Goal: Transaction & Acquisition: Purchase product/service

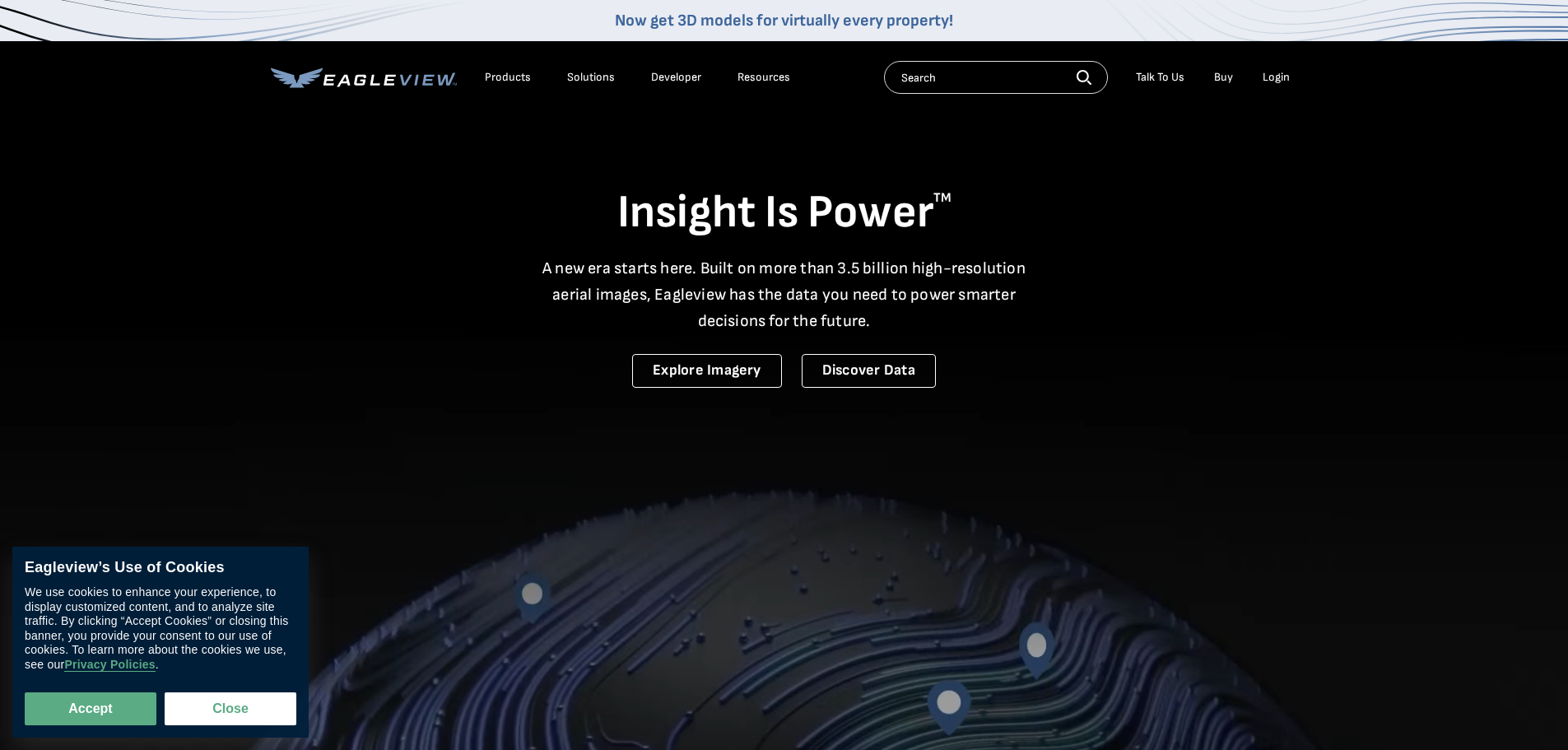
click at [1276, 79] on div "Login" at bounding box center [1276, 77] width 28 height 15
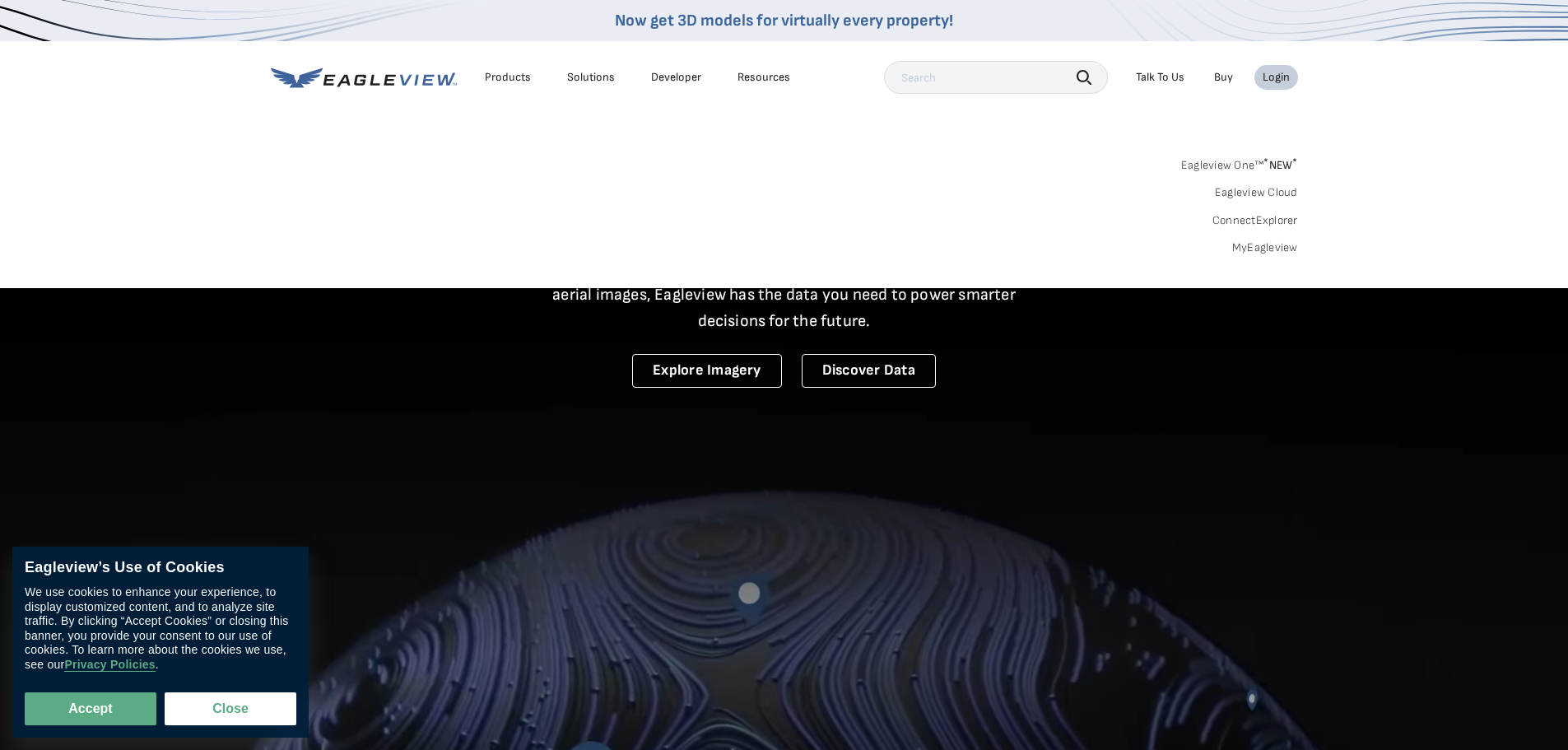
click at [1270, 261] on div "Search Products Our Product Areas Imagery 1-Inch GSD Aerial Imagery *" at bounding box center [784, 210] width 1568 height 154
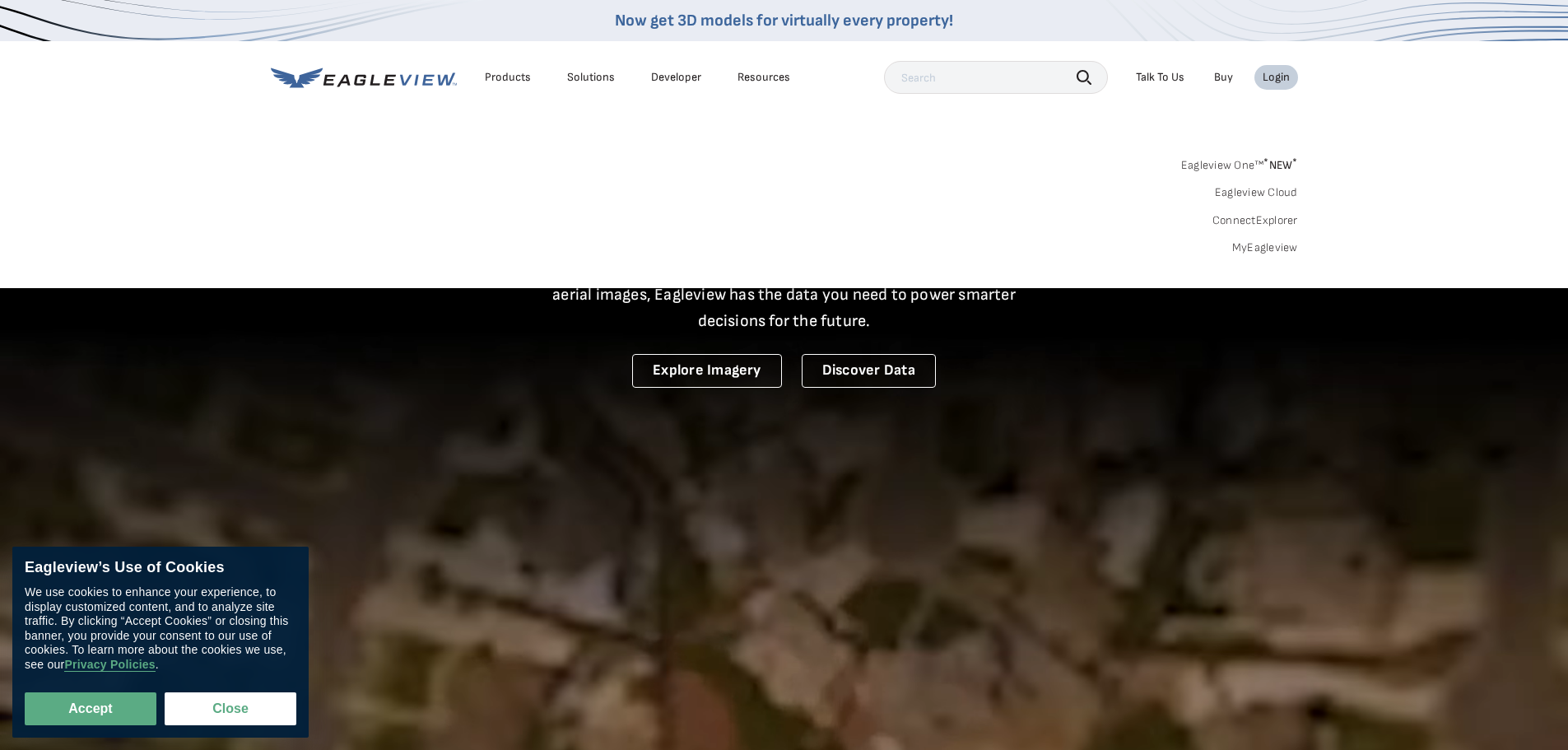
click at [1274, 250] on link "MyEagleview" at bounding box center [1264, 248] width 66 height 15
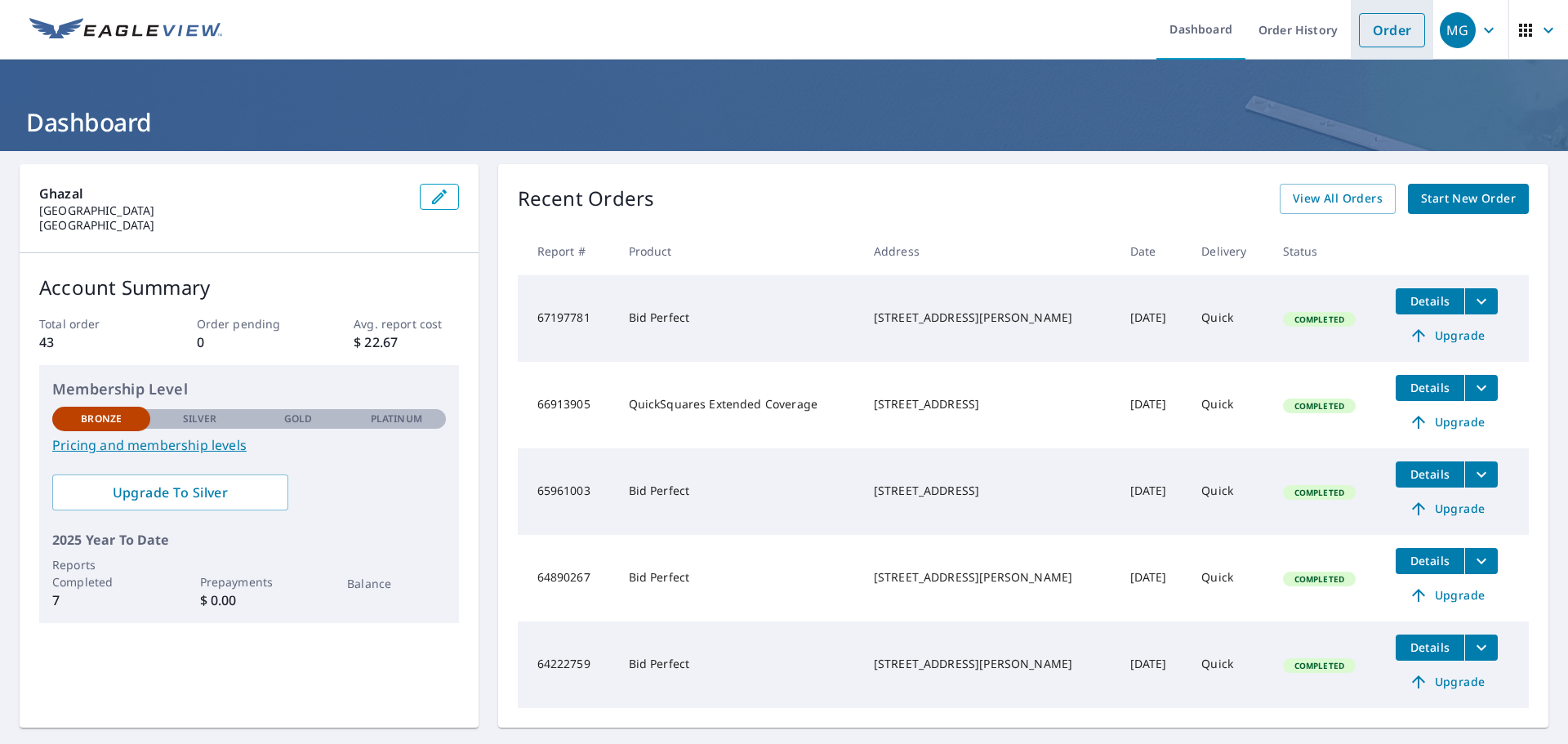
click at [1377, 27] on link "Order" at bounding box center [1392, 29] width 66 height 34
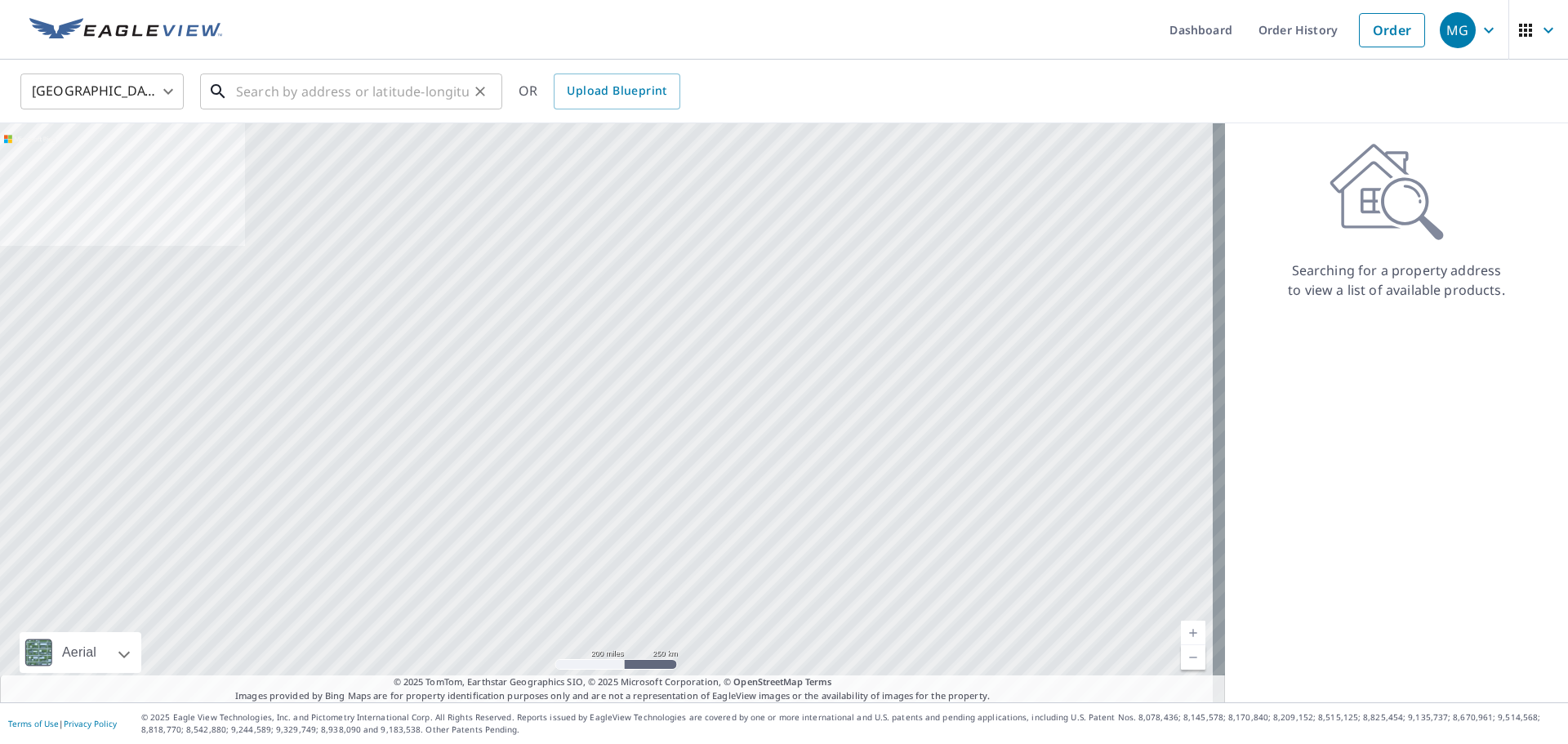
click at [319, 93] on input "text" at bounding box center [352, 91] width 233 height 46
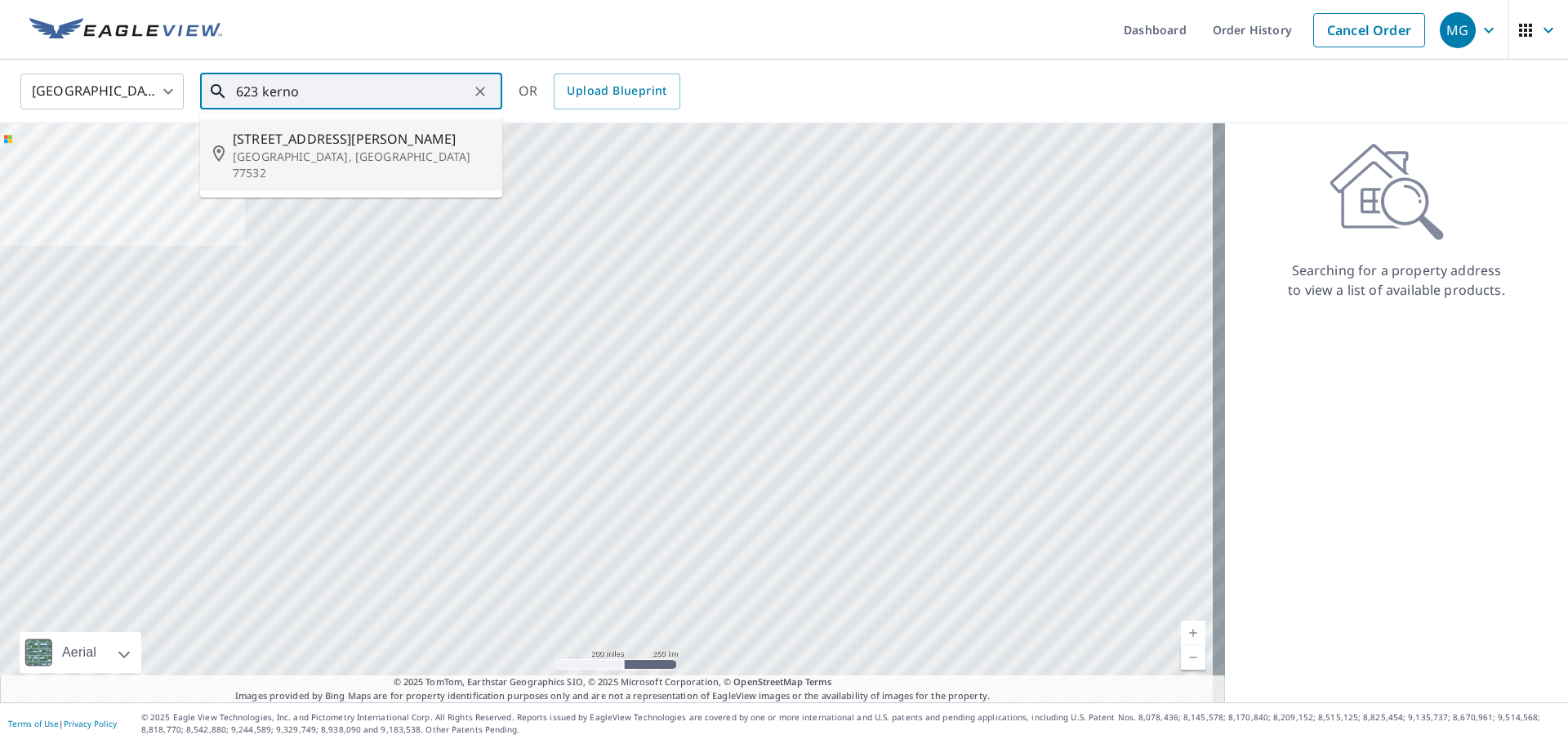
click at [315, 148] on p "[GEOGRAPHIC_DATA], [GEOGRAPHIC_DATA] 77532" at bounding box center [361, 165] width 256 height 33
type input "[STREET_ADDRESS][PERSON_NAME][PERSON_NAME]"
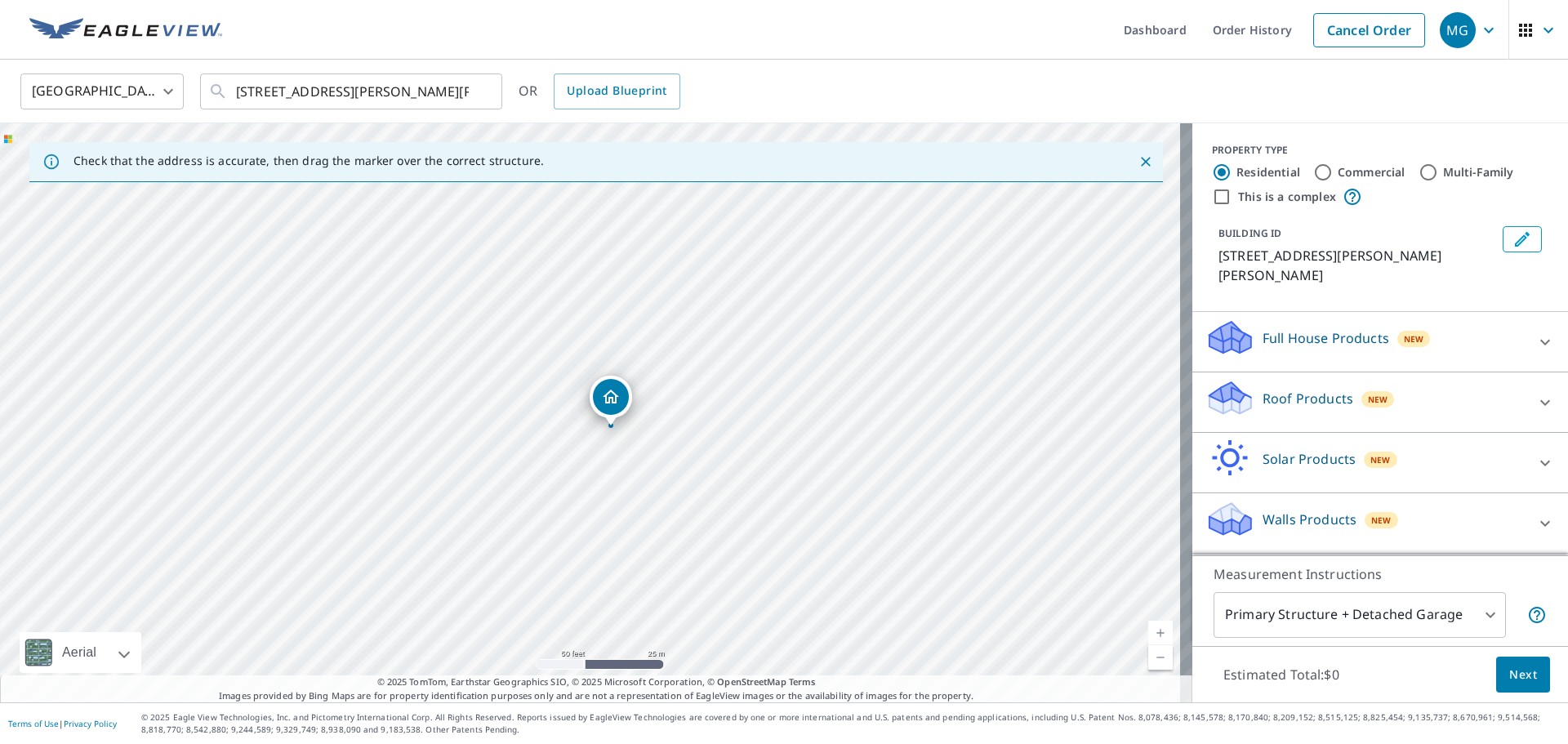
click at [1538, 393] on icon at bounding box center [1546, 403] width 20 height 20
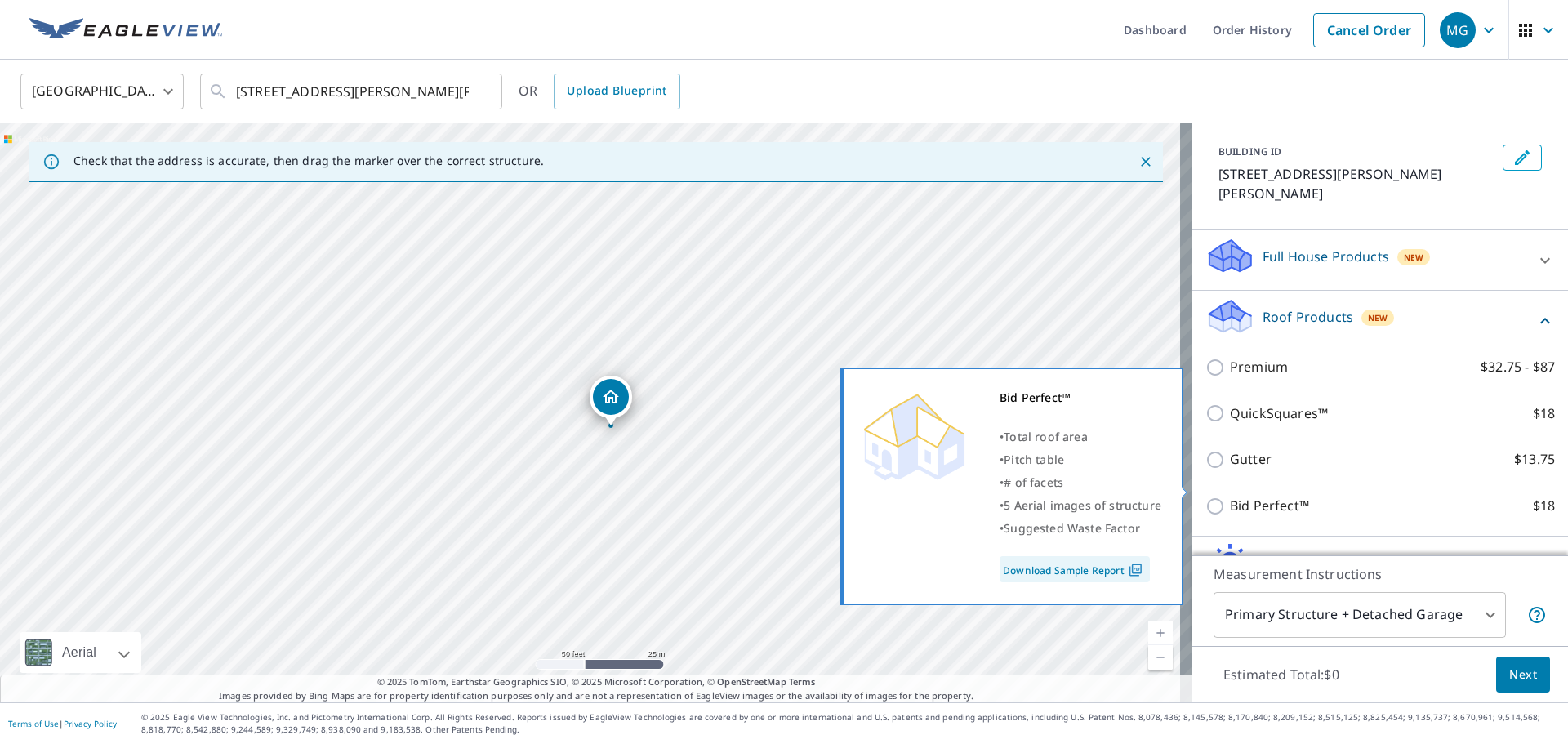
scroll to position [164, 0]
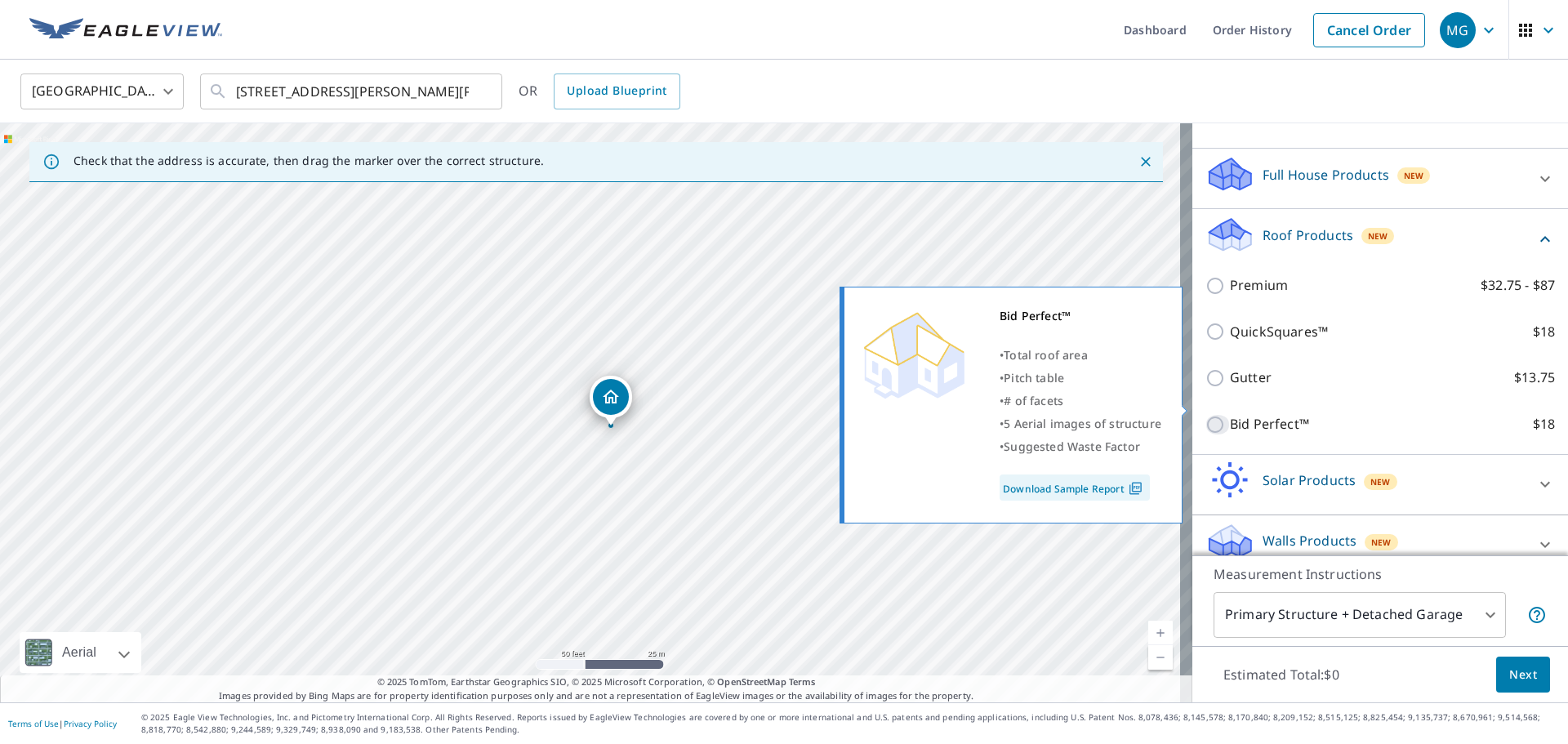
click at [1205, 415] on input "Bid Perfect™ $18" at bounding box center [1217, 425] width 24 height 20
checkbox input "true"
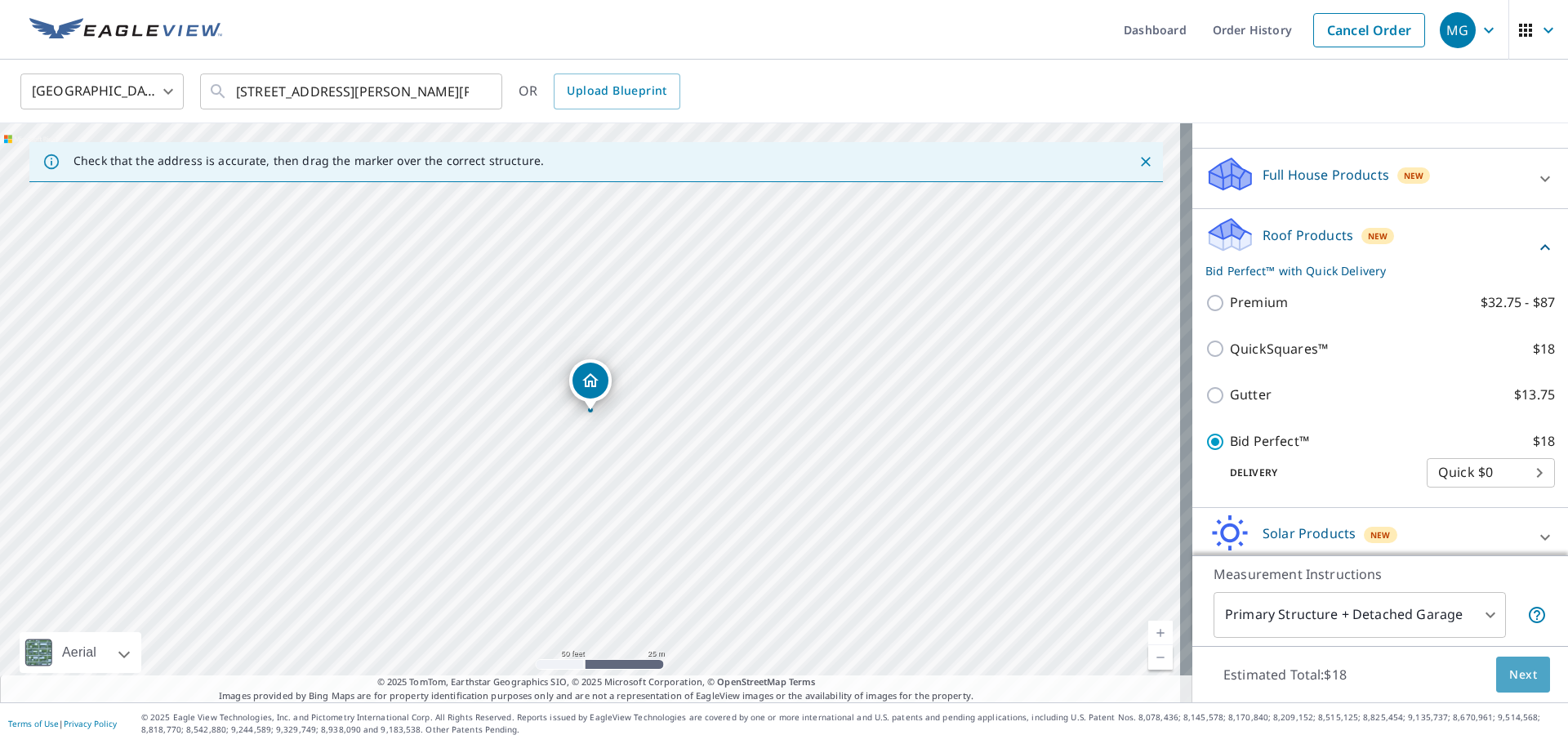
click at [1497, 680] on button "Next" at bounding box center [1523, 676] width 54 height 37
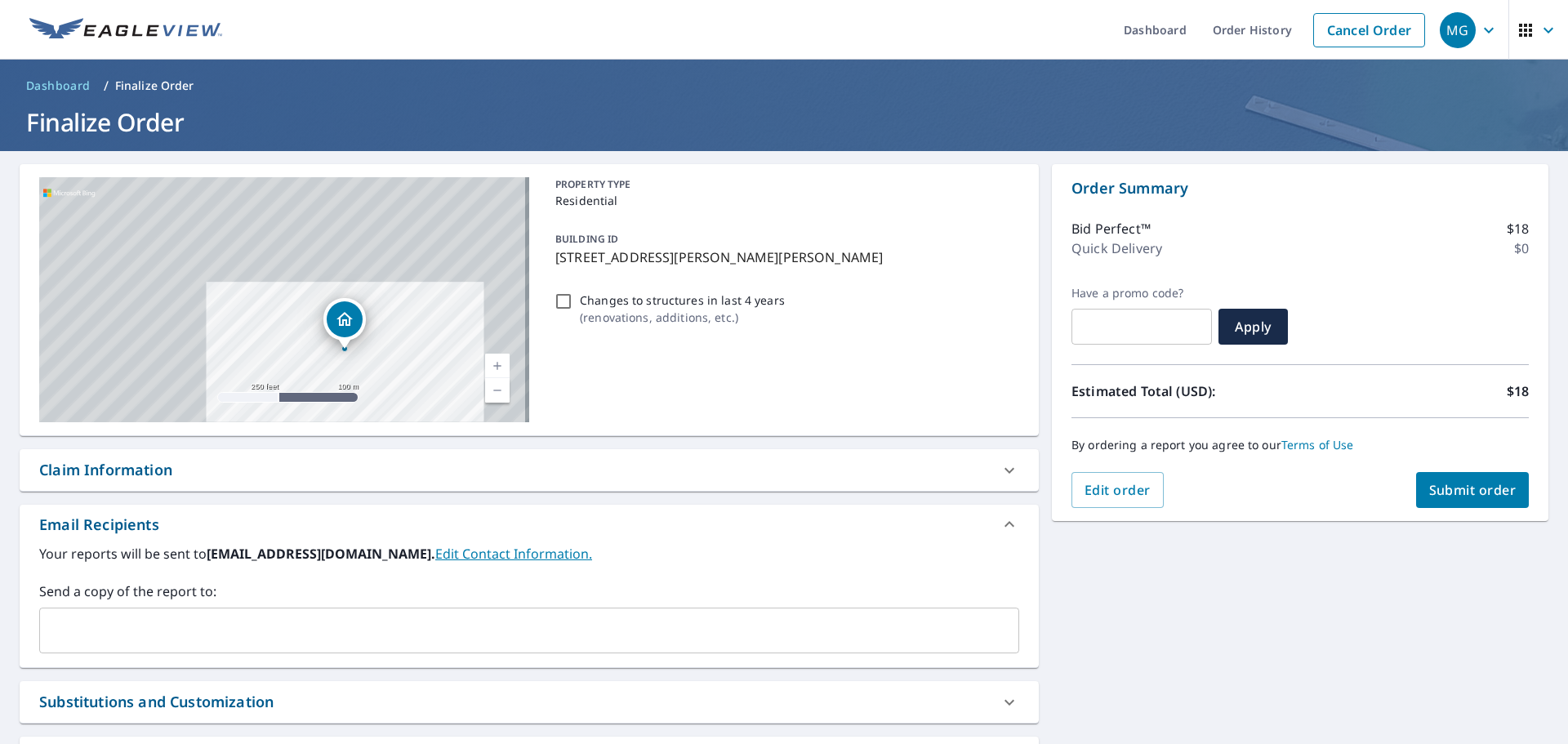
scroll to position [82, 0]
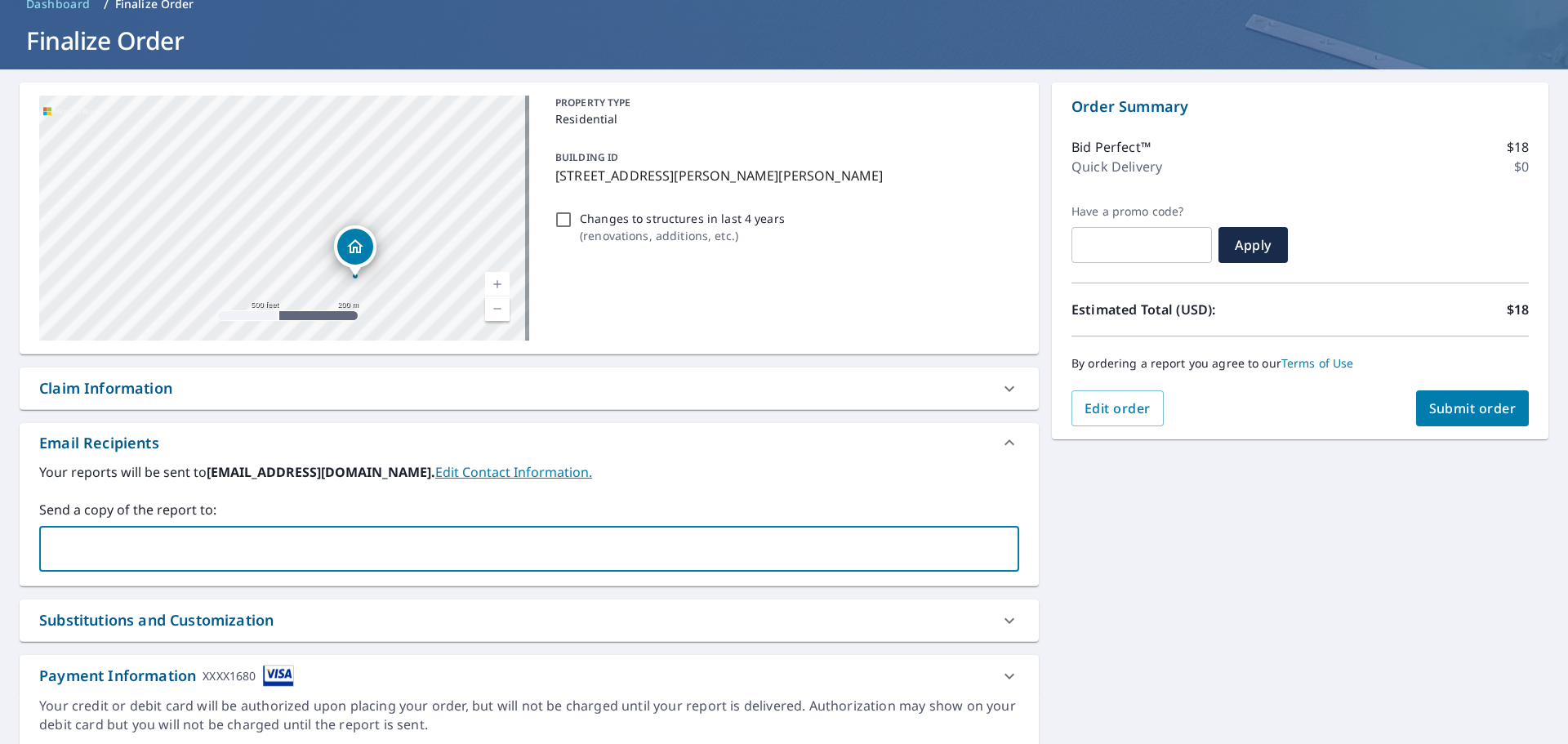
click at [395, 555] on input "text" at bounding box center [517, 549] width 941 height 31
type input "[EMAIL_ADDRESS][DOMAIN_NAME]"
click at [627, 480] on label "Your reports will be sent to [EMAIL_ADDRESS][DOMAIN_NAME]. Edit Contact Informa…" at bounding box center [529, 472] width 980 height 20
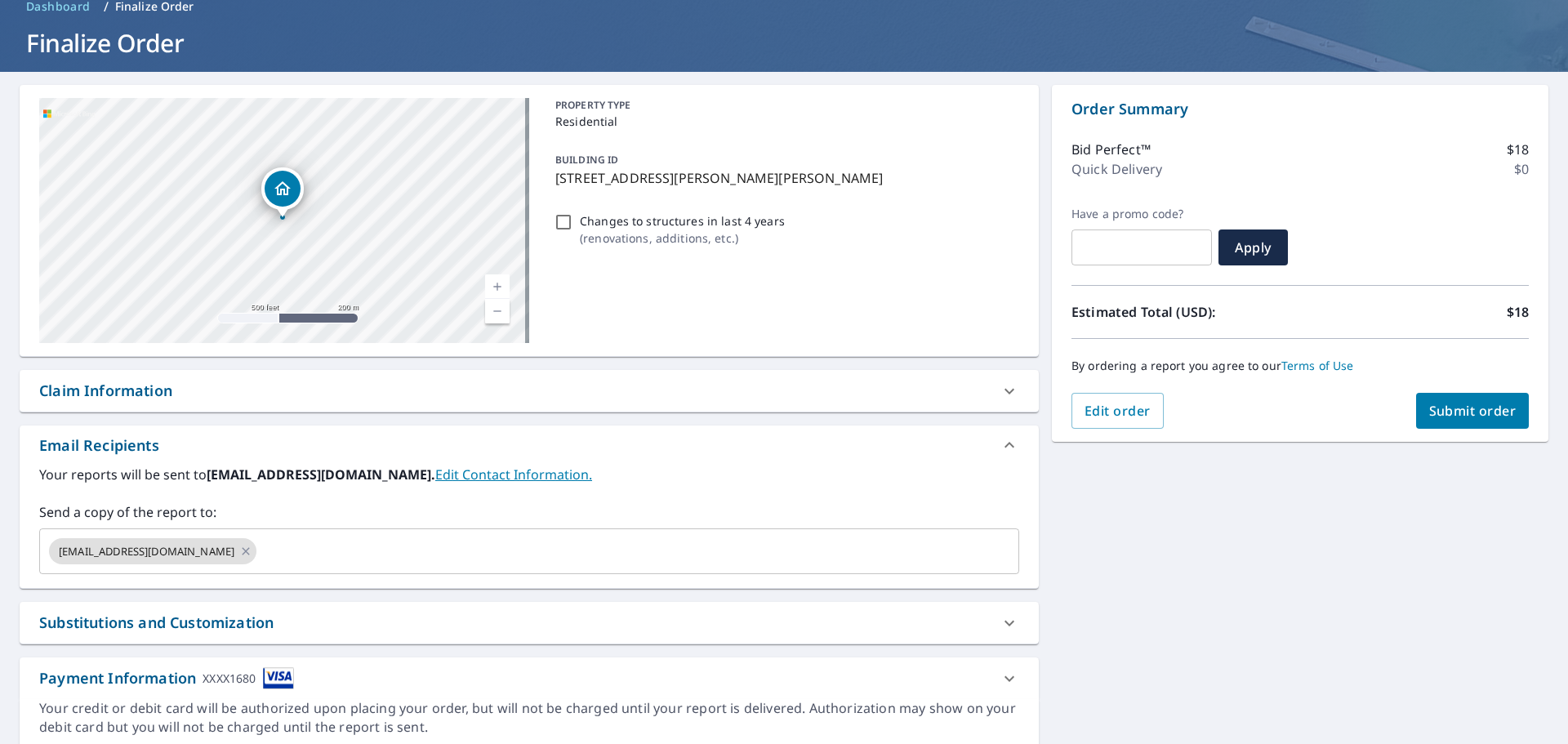
scroll to position [0, 0]
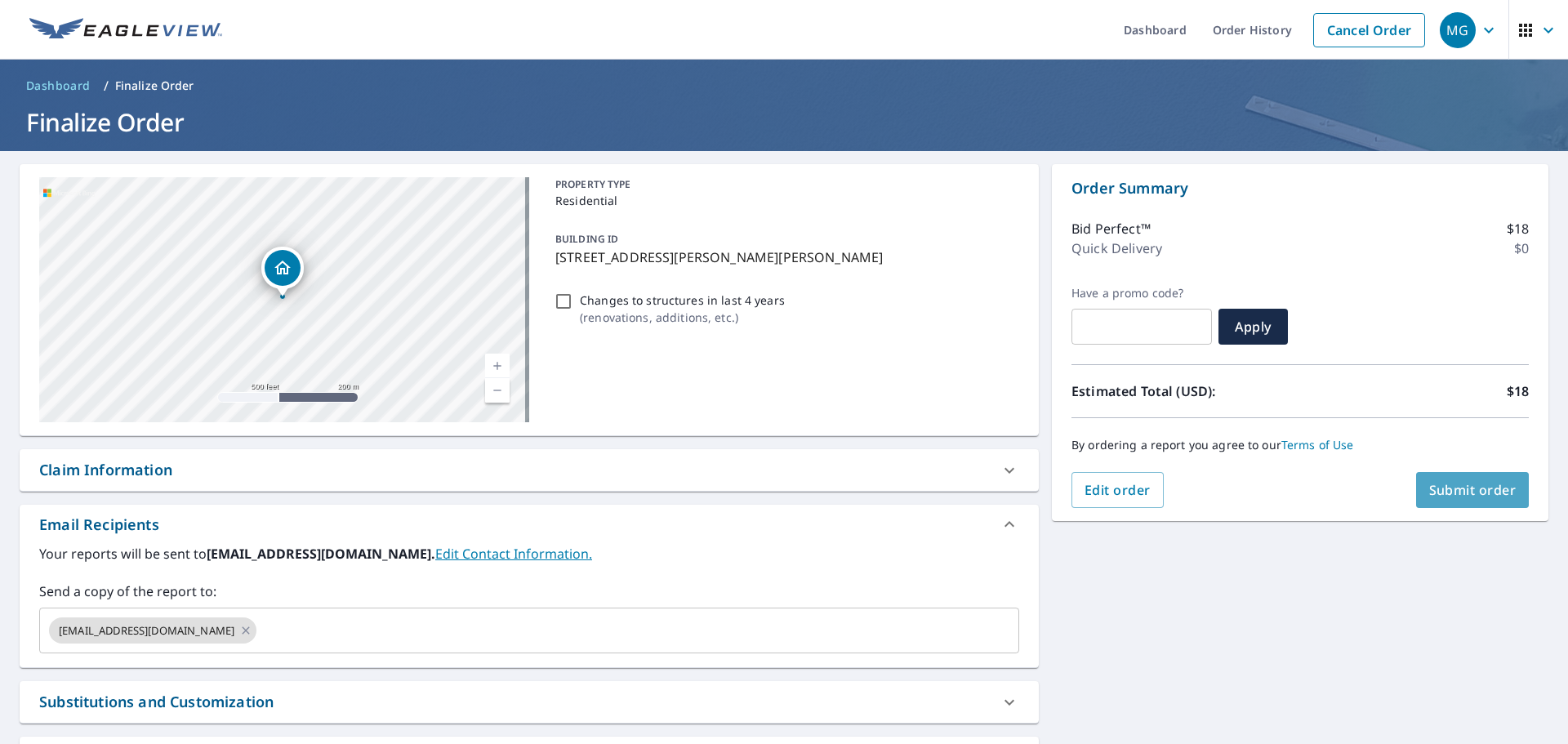
click at [1447, 487] on span "Submit order" at bounding box center [1473, 489] width 88 height 18
